Goal: Task Accomplishment & Management: Manage account settings

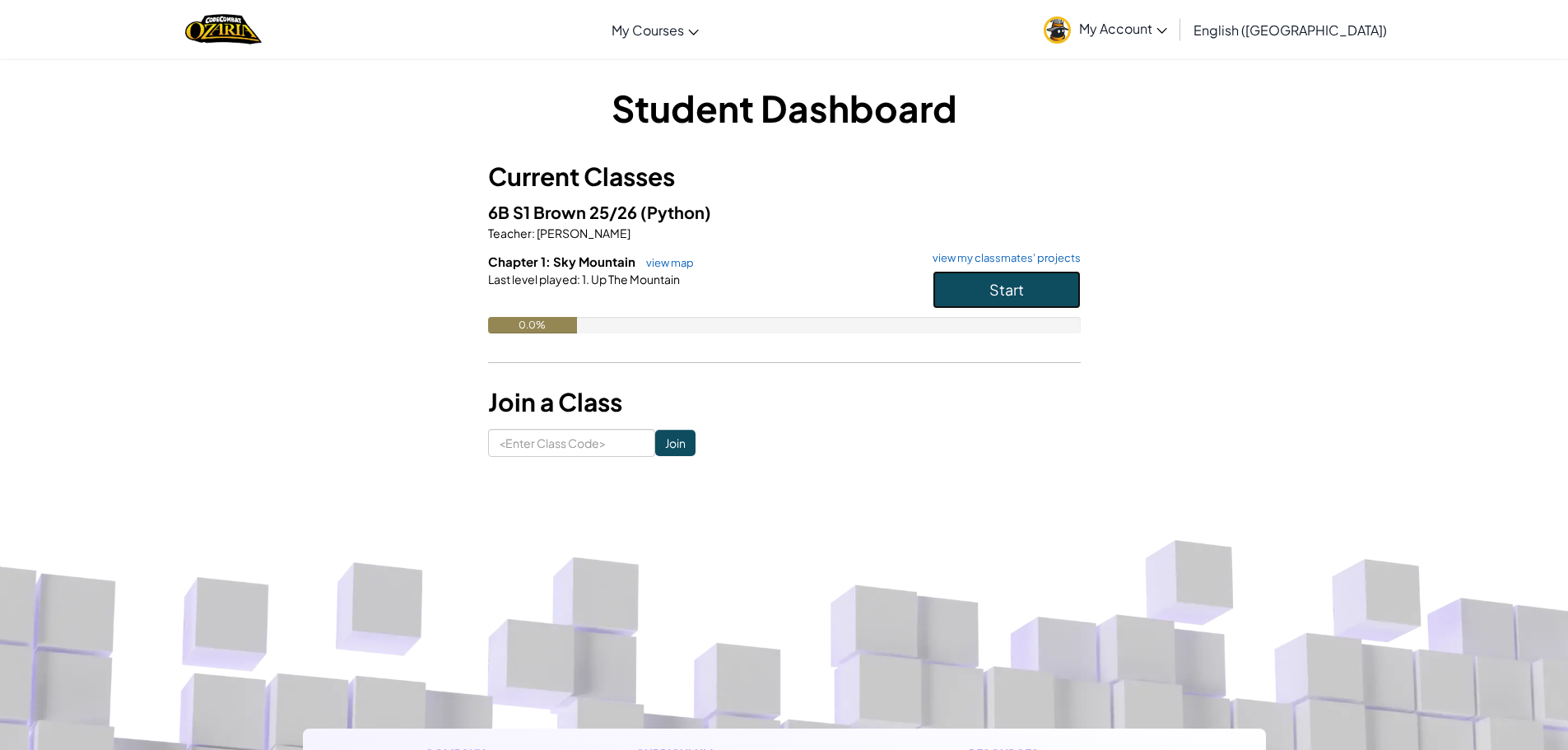
click at [997, 289] on span "Start" at bounding box center [1006, 289] width 34 height 19
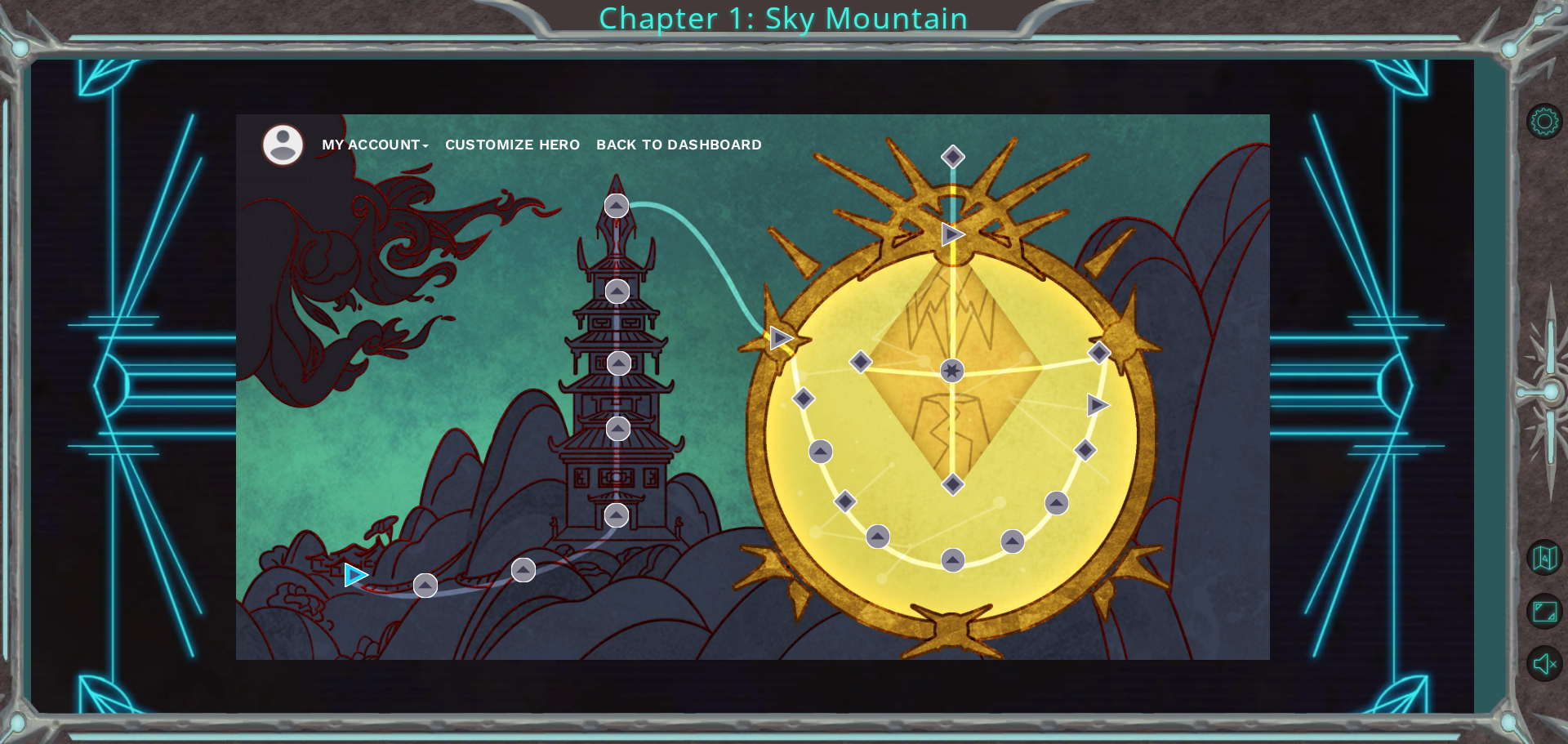
click at [517, 128] on ul "My Account Customize Hero Back to Dashboard" at bounding box center [765, 145] width 1009 height 45
click at [517, 141] on button "Customize Hero" at bounding box center [512, 144] width 135 height 25
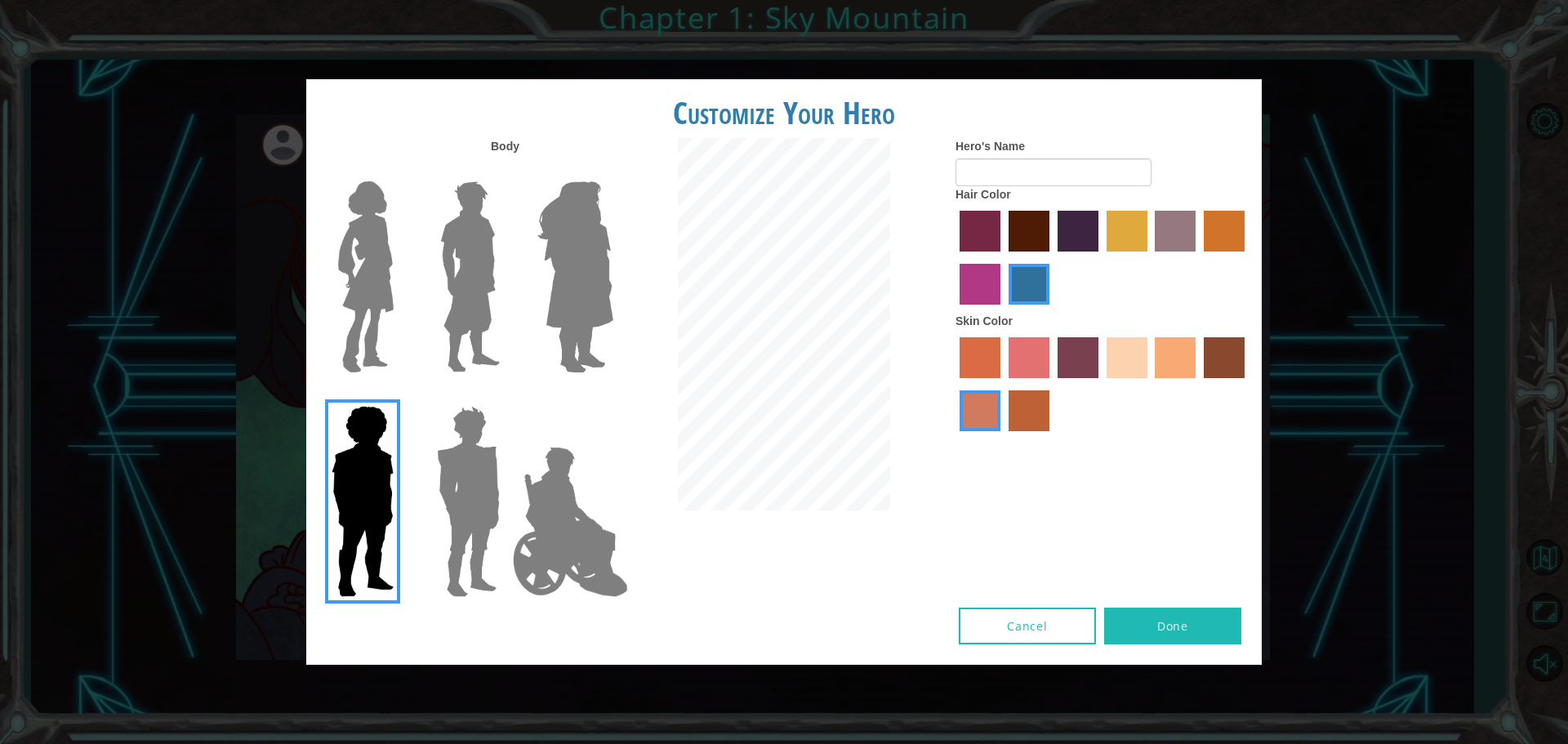
click at [974, 287] on label "medium red violet hair color" at bounding box center [979, 284] width 41 height 41
click at [1247, 257] on input "medium red violet hair color" at bounding box center [1247, 257] width 0 height 0
click at [985, 238] on label "paprika hair color" at bounding box center [979, 231] width 41 height 41
click at [954, 257] on input "paprika hair color" at bounding box center [954, 257] width 0 height 0
click at [1016, 410] on label "smoke tree skin color" at bounding box center [1028, 410] width 41 height 41
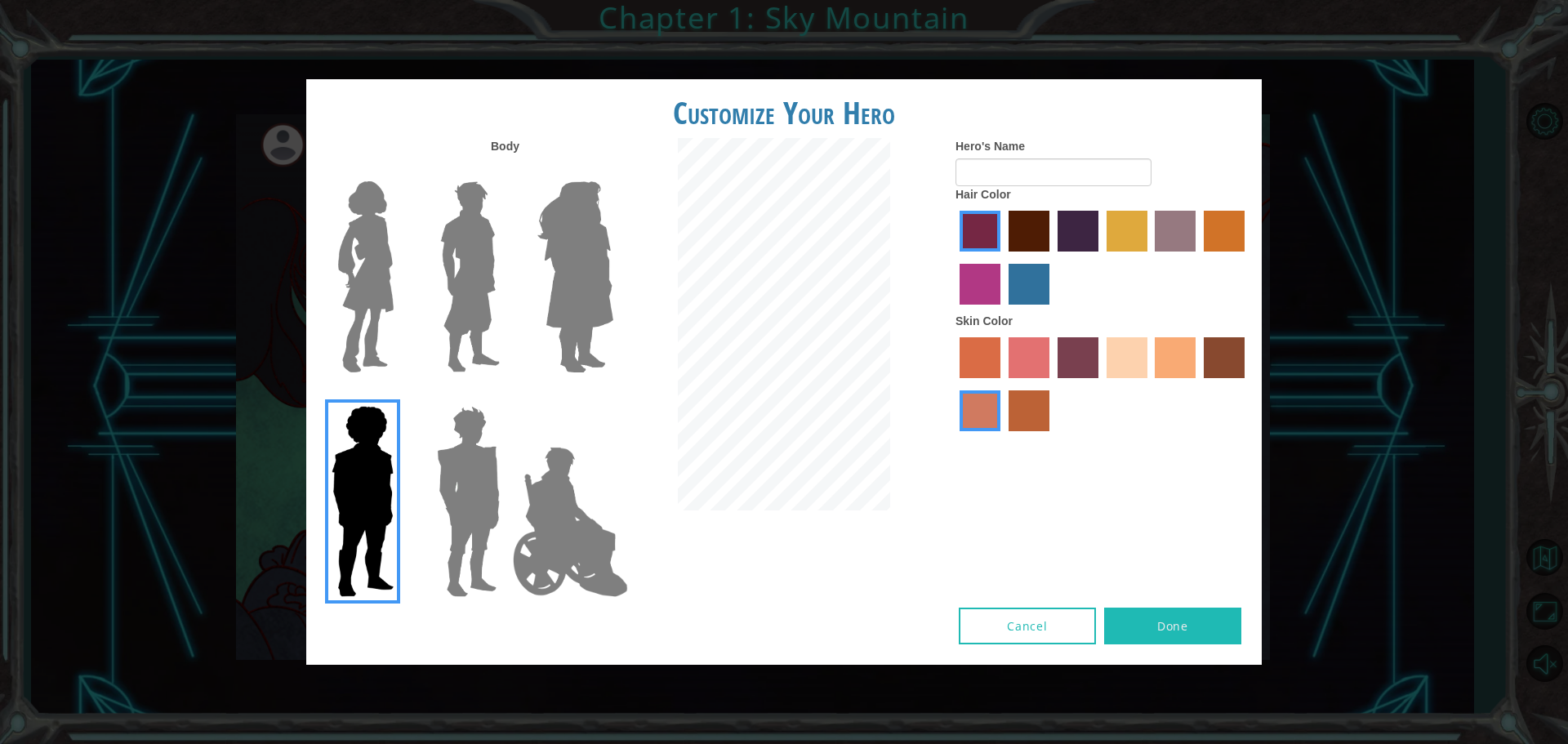
click at [1003, 437] on input "smoke tree skin color" at bounding box center [1003, 437] width 0 height 0
click at [1014, 153] on label "Hero's Name" at bounding box center [990, 146] width 70 height 17
click at [1014, 159] on input "Hero's Name" at bounding box center [1053, 172] width 196 height 27
click at [1009, 161] on input "Hero's Name" at bounding box center [1053, 172] width 196 height 27
type input "Julius arroyo"
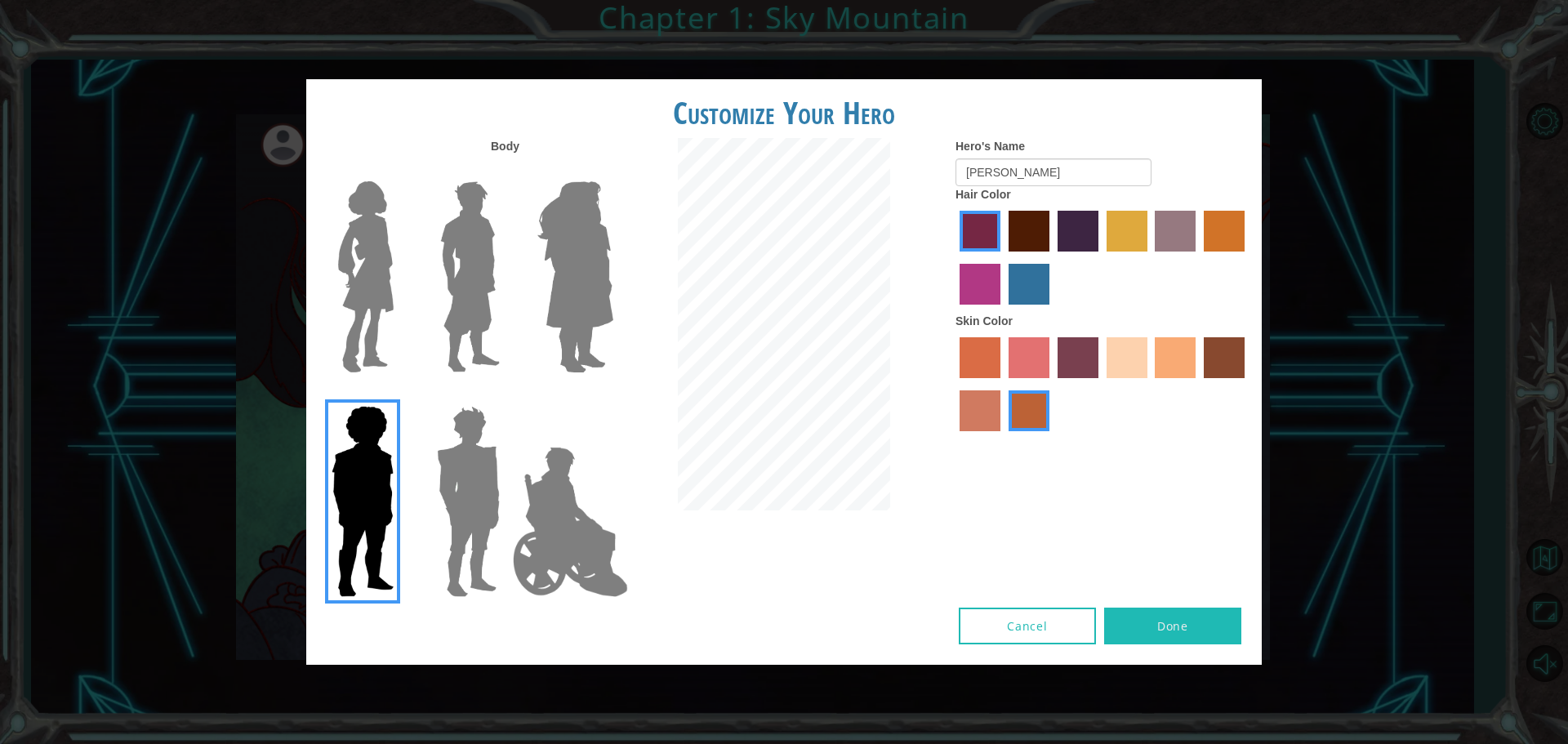
click at [1179, 607] on div "Customize Your Hero Body Hero's Name Julius arroyo Hair Color Skin Color Cancel…" at bounding box center [784, 371] width 955 height 585
click at [1176, 618] on button "Done" at bounding box center [1172, 626] width 137 height 37
click at [489, 259] on img at bounding box center [470, 277] width 73 height 204
click at [506, 171] on input "Hero Lars" at bounding box center [506, 171] width 0 height 0
